Goal: Task Accomplishment & Management: Use online tool/utility

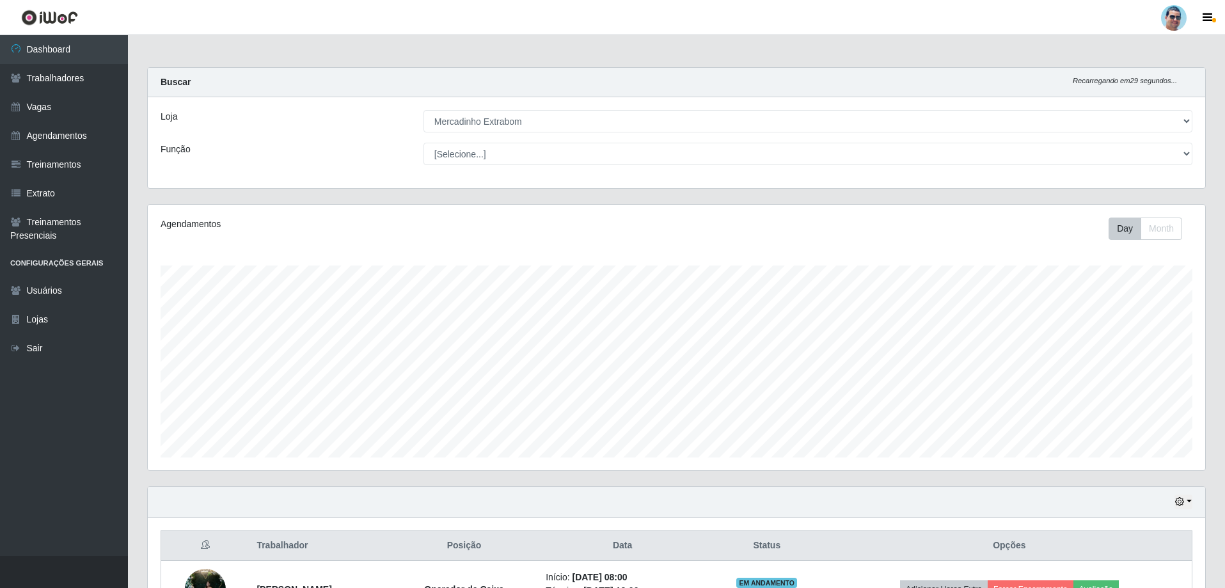
select select "175"
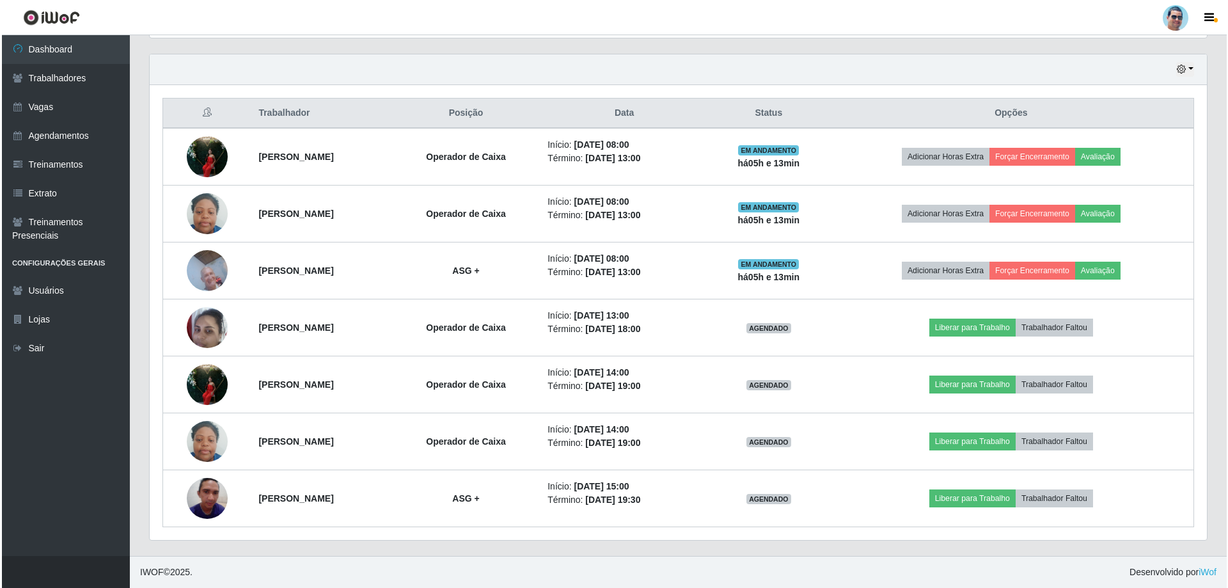
scroll to position [266, 1058]
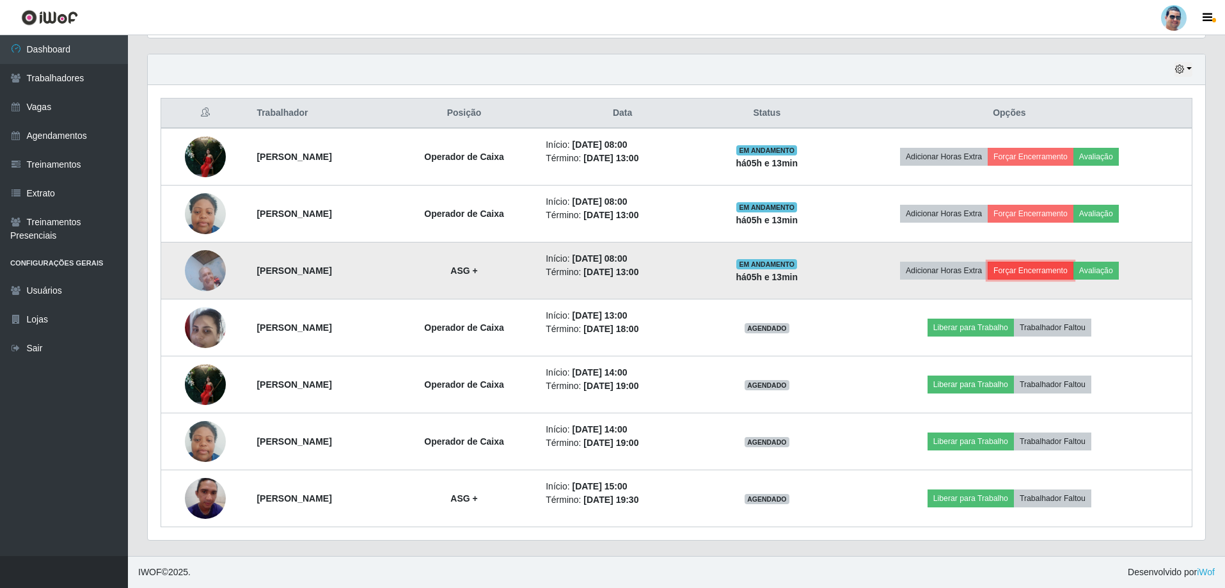
click at [1057, 267] on button "Forçar Encerramento" at bounding box center [1031, 271] width 86 height 18
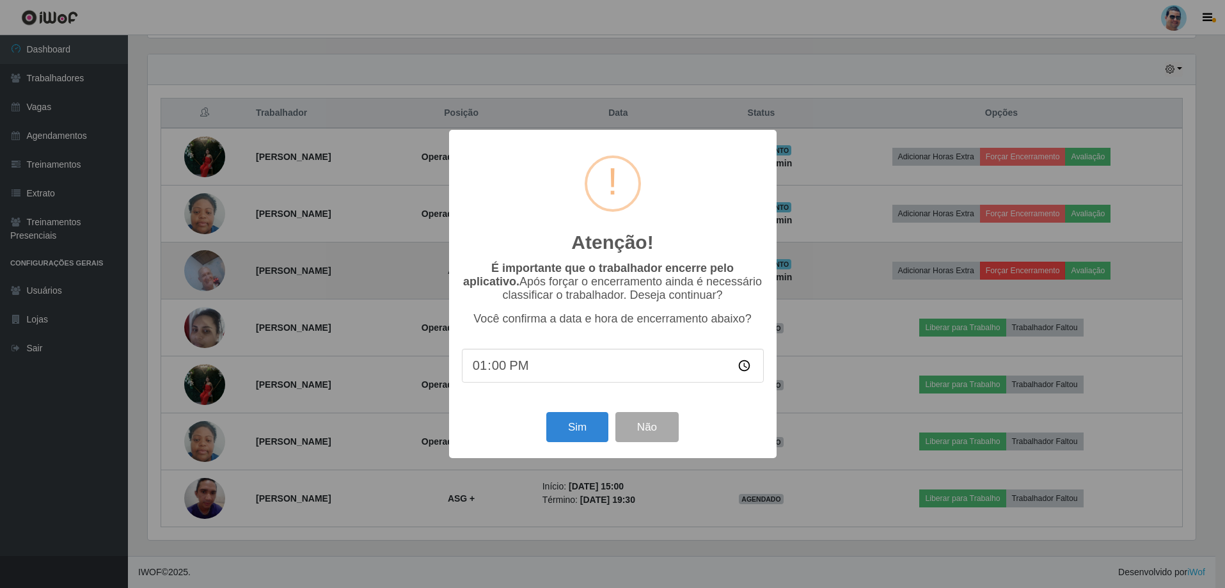
scroll to position [266, 1051]
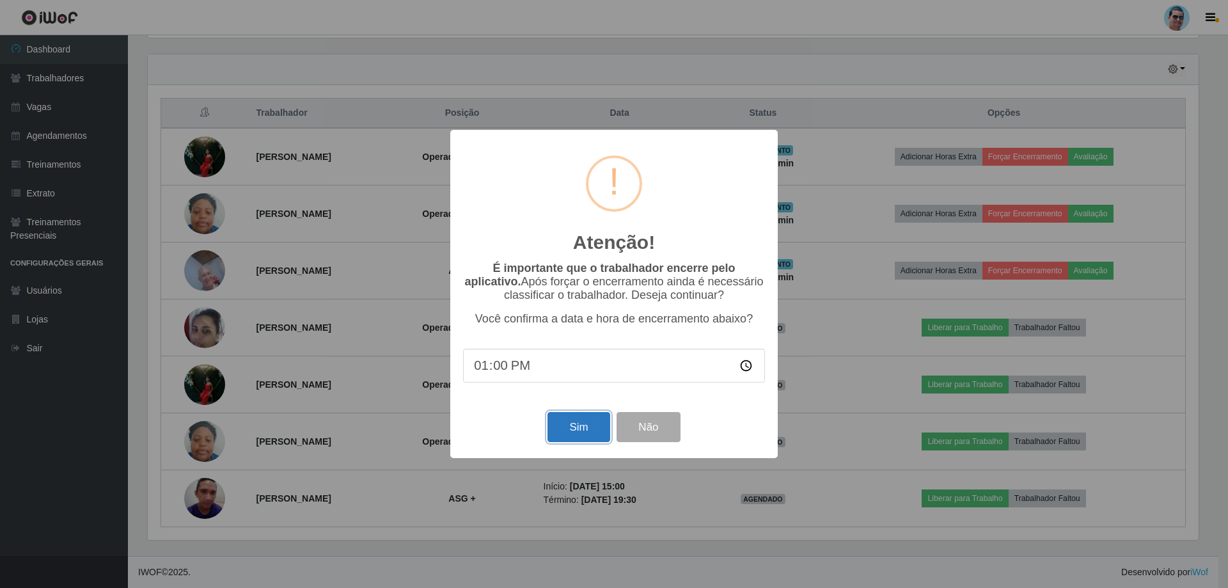
click at [572, 427] on button "Sim" at bounding box center [579, 427] width 62 height 30
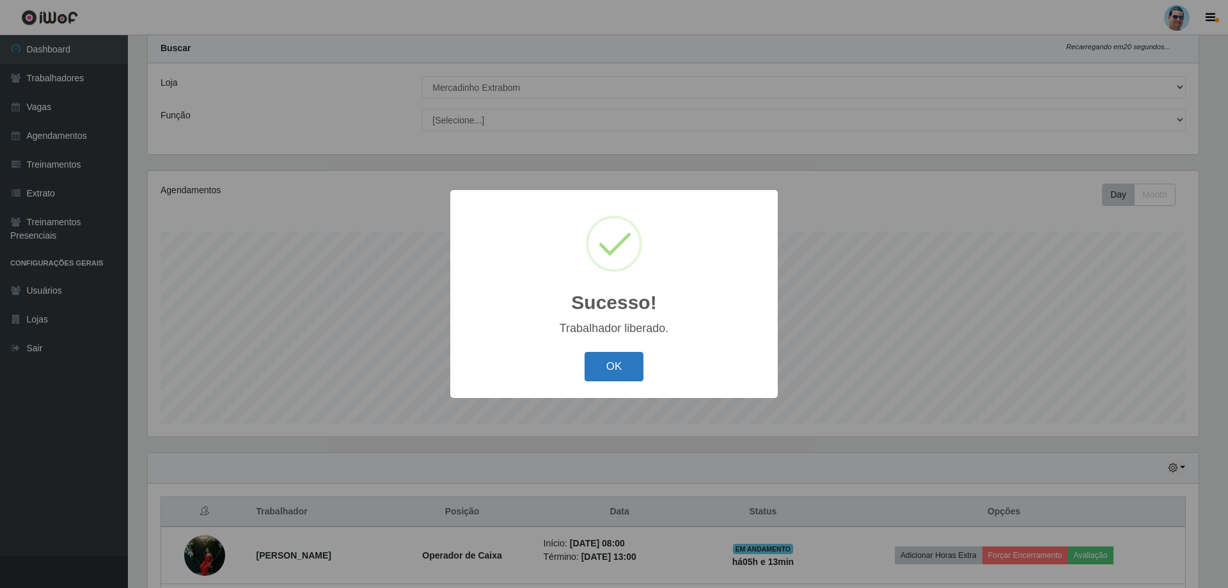
click at [623, 379] on button "OK" at bounding box center [614, 367] width 59 height 30
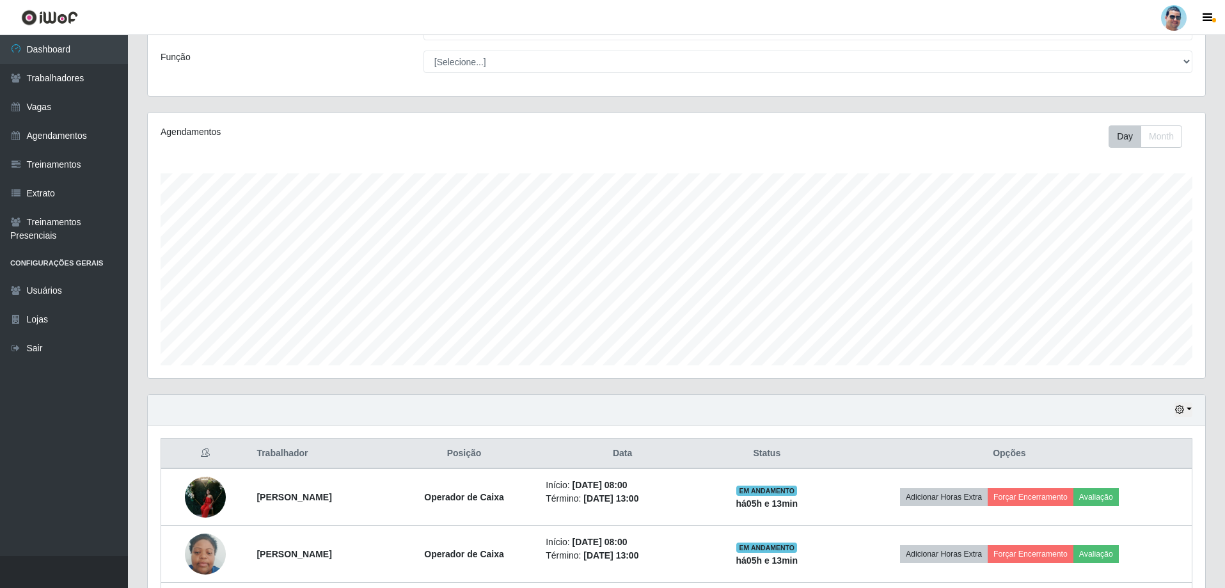
scroll to position [162, 0]
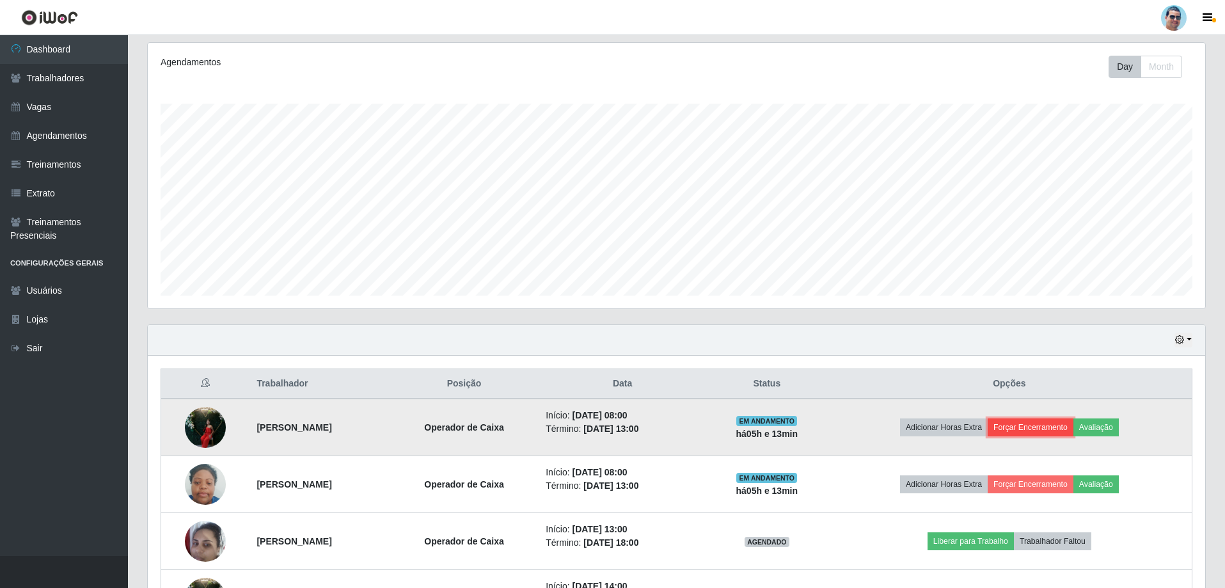
click at [1065, 422] on button "Forçar Encerramento" at bounding box center [1031, 427] width 86 height 18
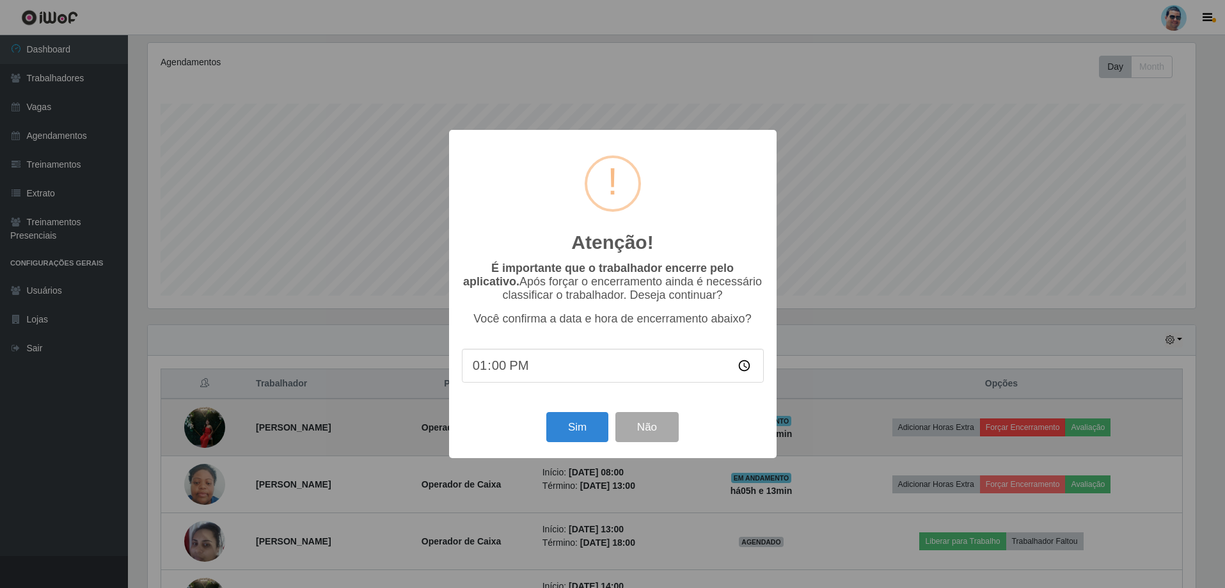
scroll to position [266, 1051]
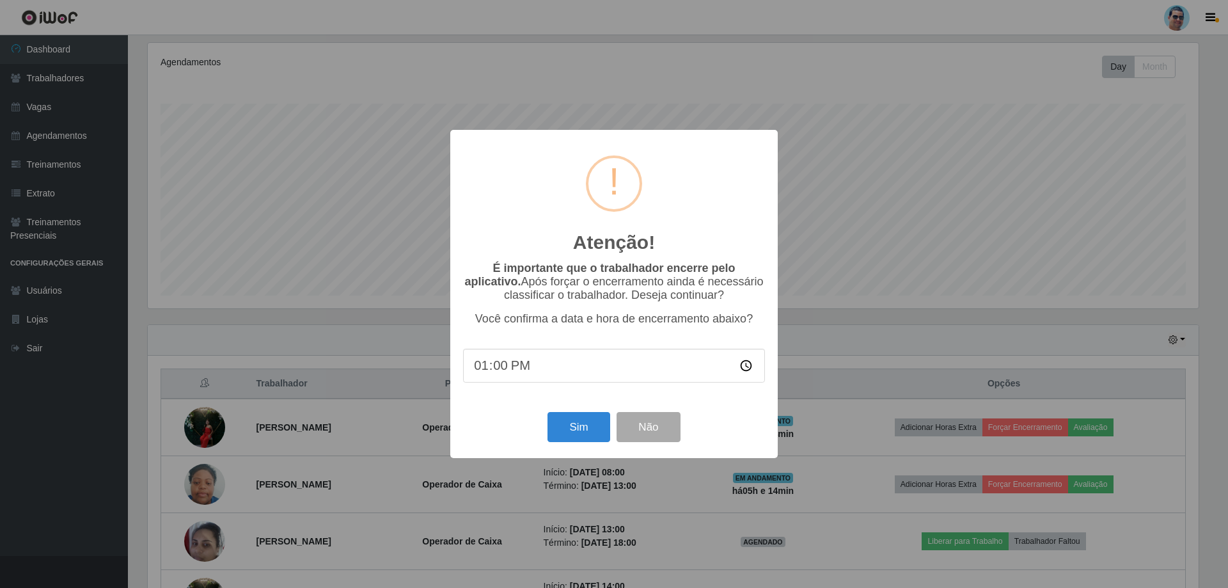
click at [495, 370] on input "13:00" at bounding box center [614, 366] width 302 height 34
type input "13:05"
click at [579, 442] on button "Sim" at bounding box center [579, 427] width 62 height 30
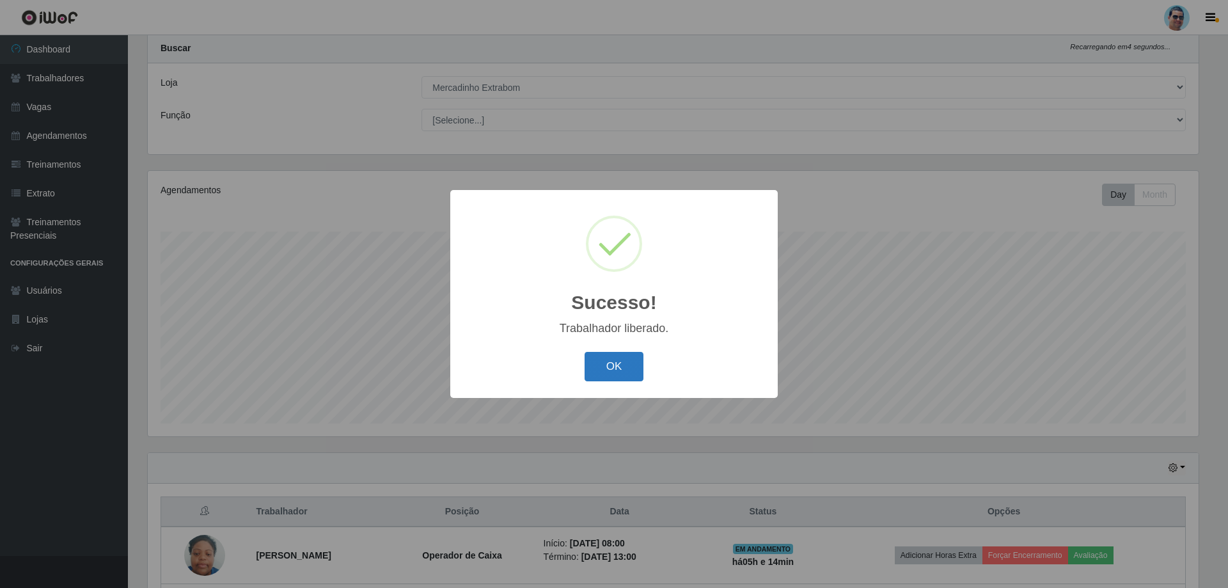
click at [592, 376] on button "OK" at bounding box center [614, 367] width 59 height 30
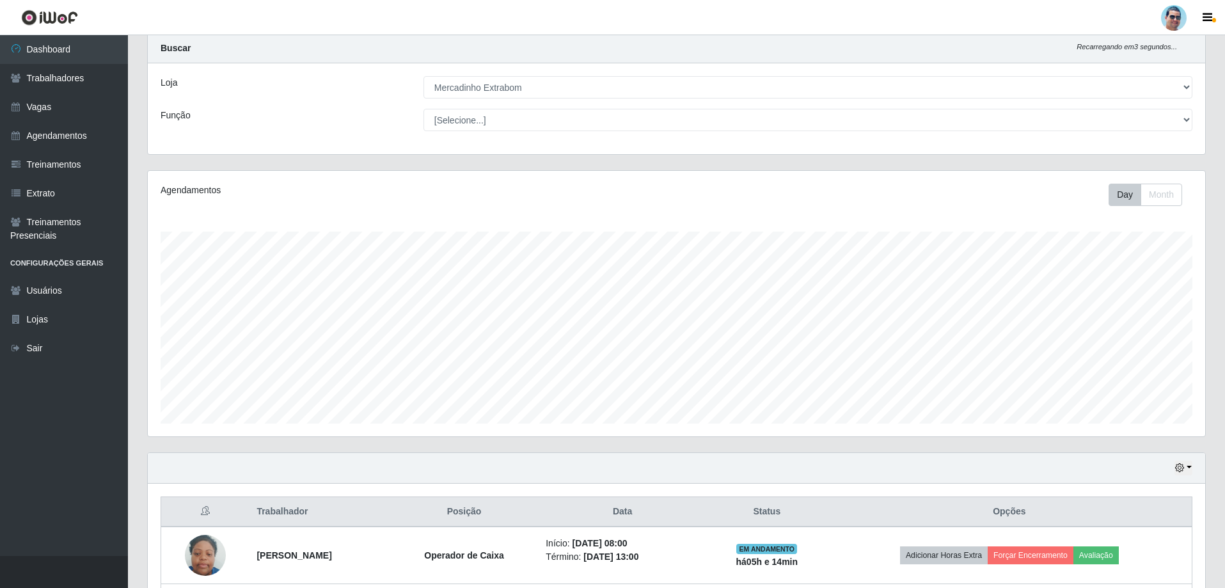
scroll to position [319, 0]
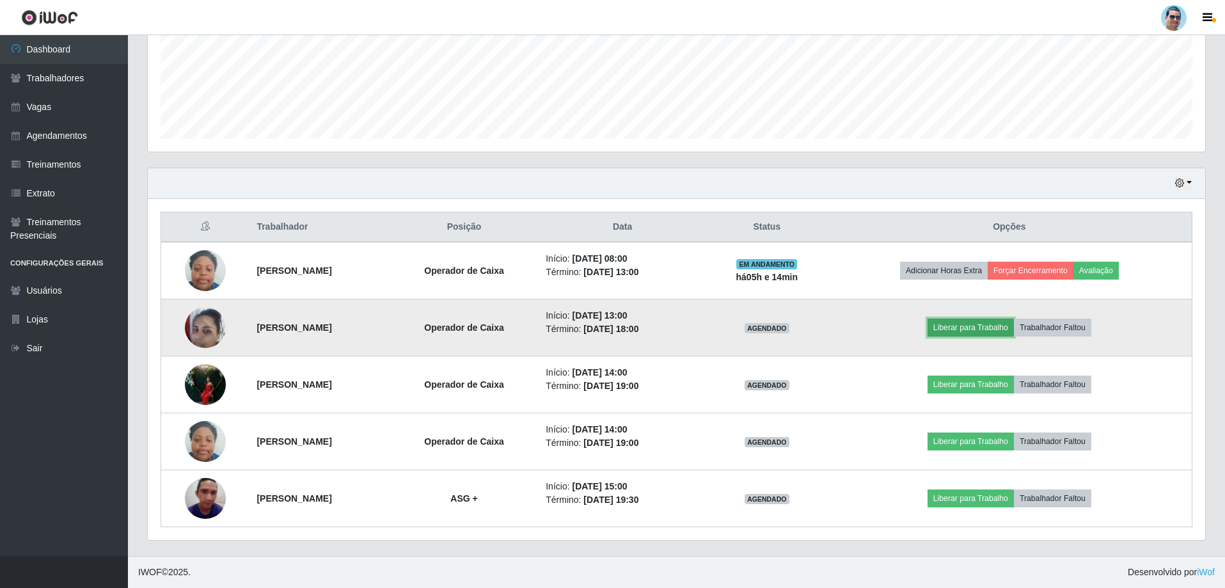
click at [970, 327] on button "Liberar para Trabalho" at bounding box center [971, 328] width 86 height 18
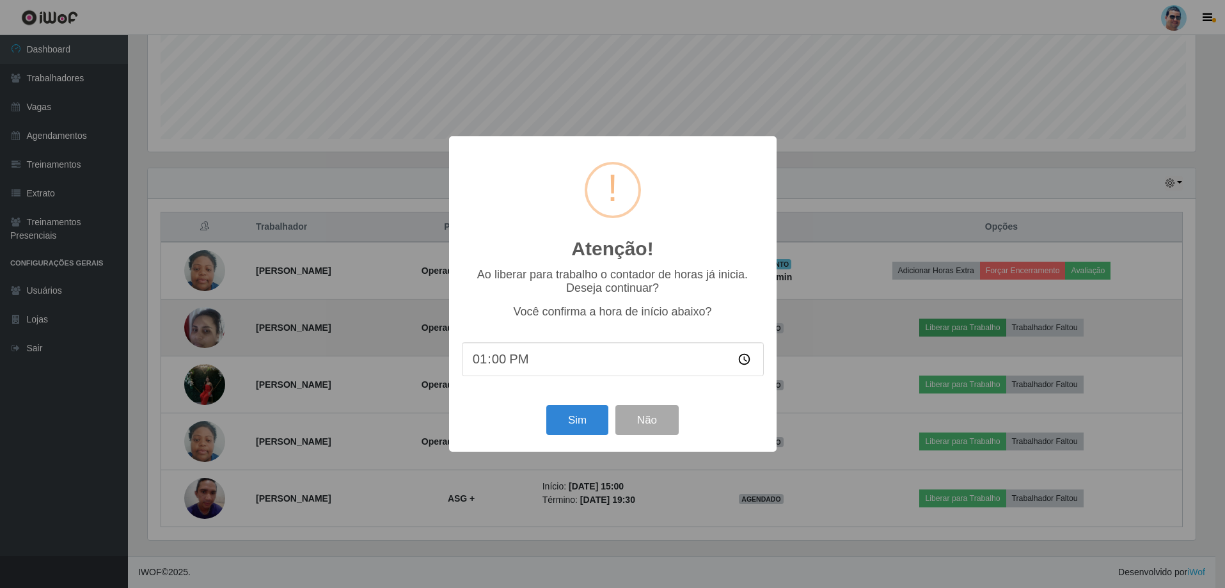
scroll to position [266, 1051]
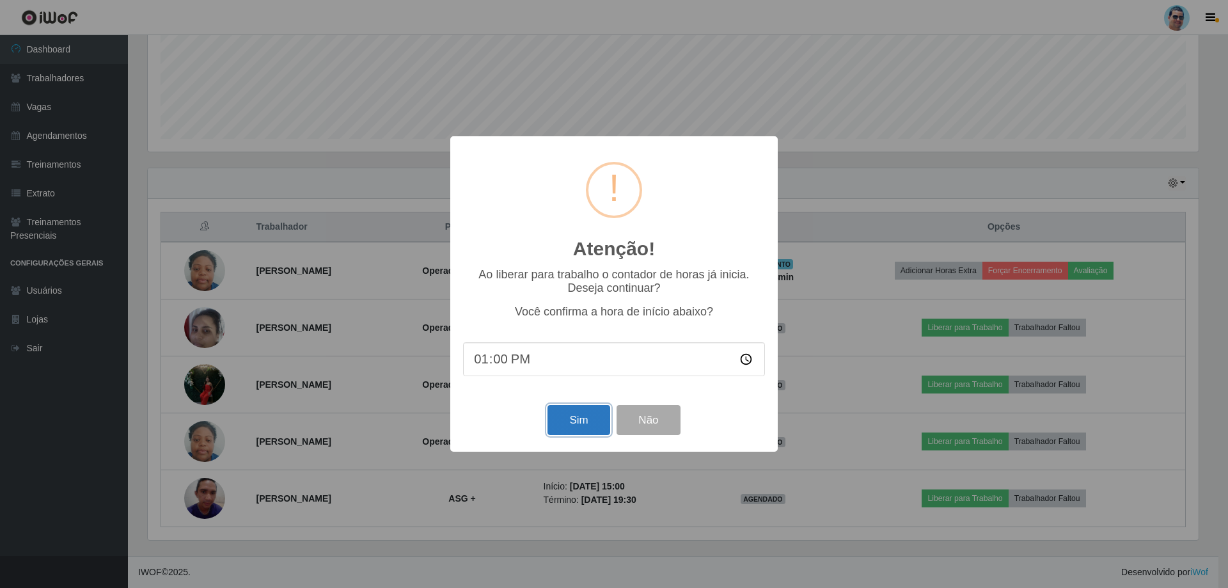
click at [587, 425] on button "Sim" at bounding box center [579, 420] width 62 height 30
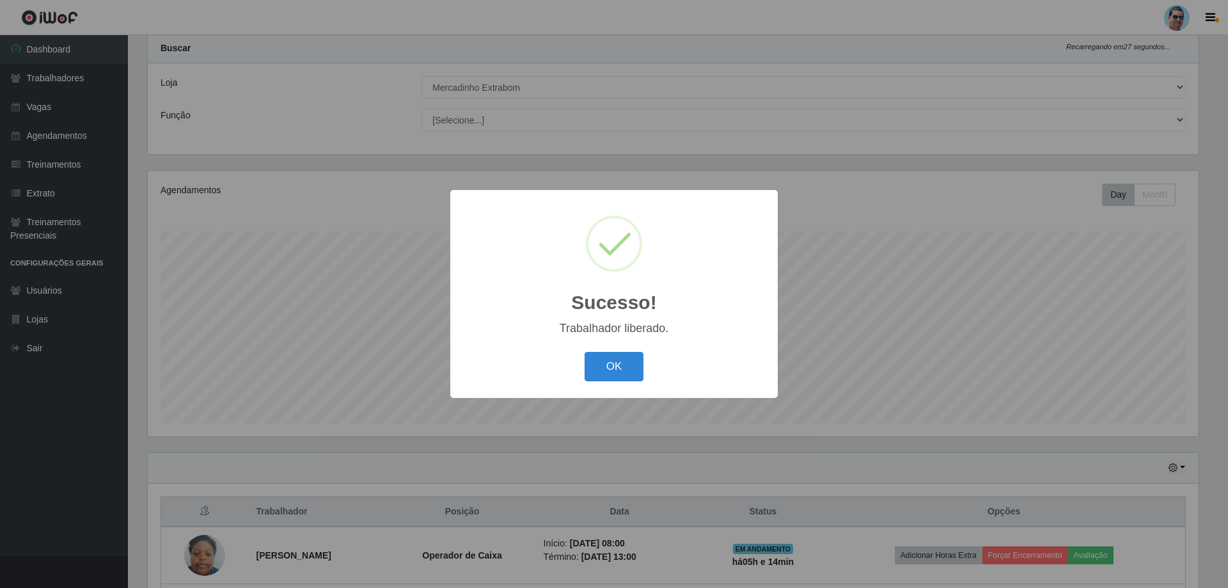
click at [612, 351] on div "OK Cancel" at bounding box center [614, 366] width 302 height 36
click at [618, 356] on button "OK" at bounding box center [614, 367] width 59 height 30
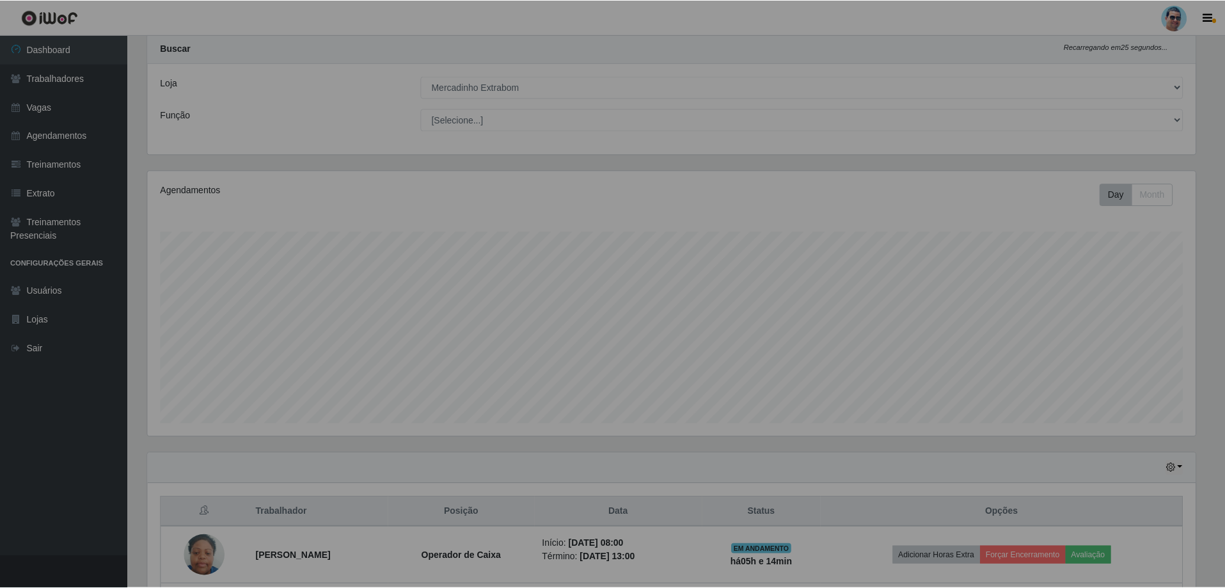
scroll to position [0, 0]
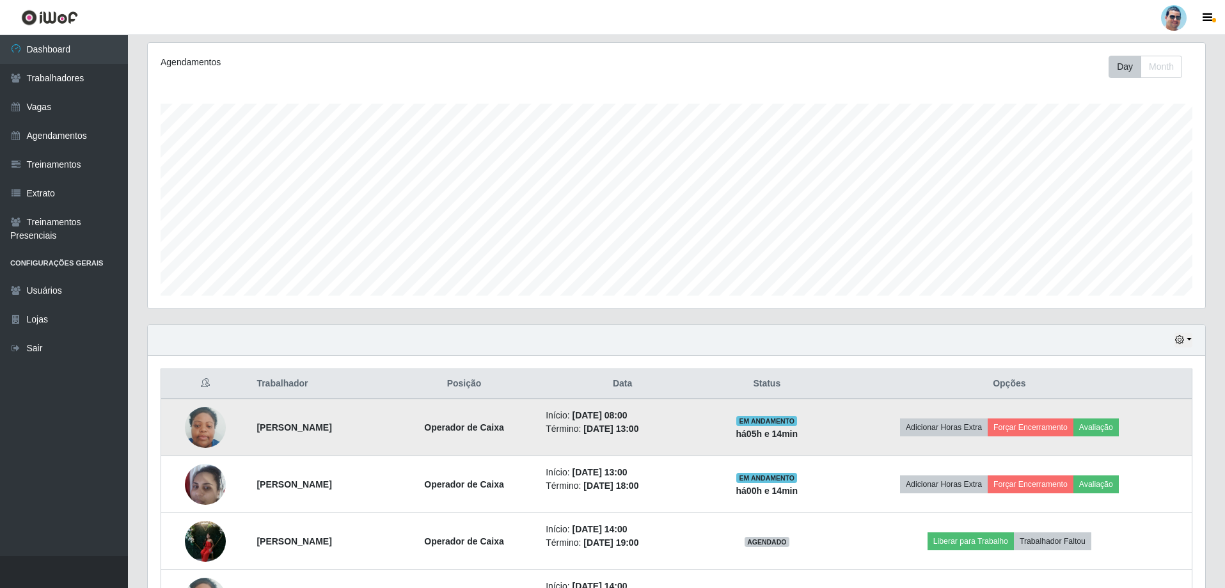
click at [1070, 417] on td "Adicionar Horas Extra Forçar Encerramento Avaliação" at bounding box center [1009, 428] width 365 height 58
click at [1065, 429] on button "Forçar Encerramento" at bounding box center [1031, 427] width 86 height 18
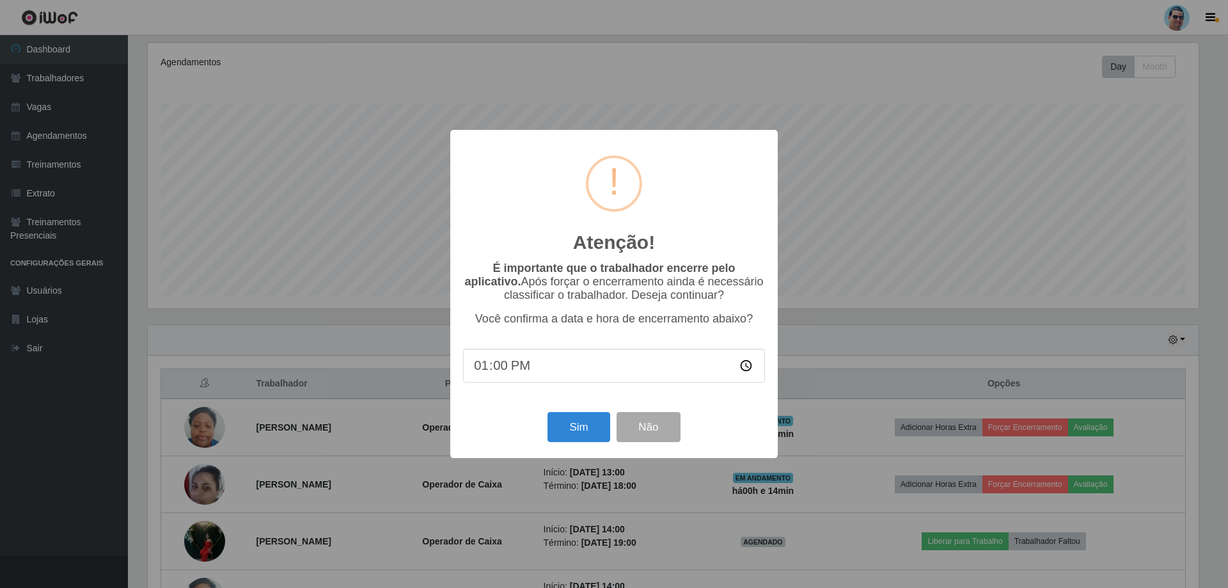
click at [502, 364] on input "13:00" at bounding box center [614, 366] width 302 height 34
type input "13:08"
click at [593, 426] on button "Sim" at bounding box center [579, 427] width 62 height 30
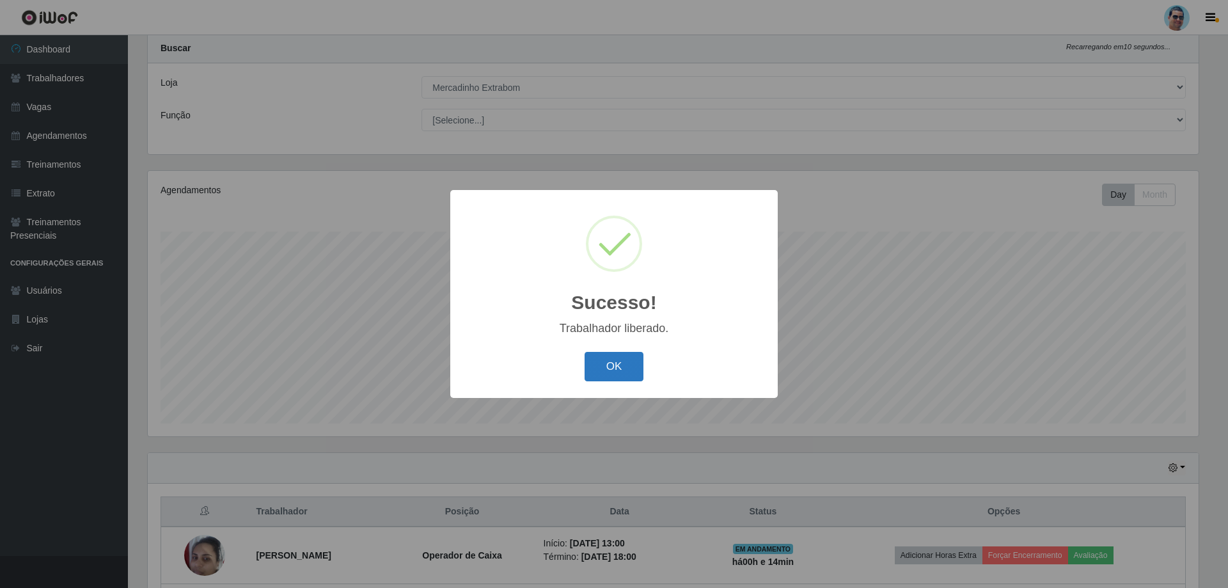
click at [596, 374] on button "OK" at bounding box center [614, 367] width 59 height 30
